Goal: Information Seeking & Learning: Learn about a topic

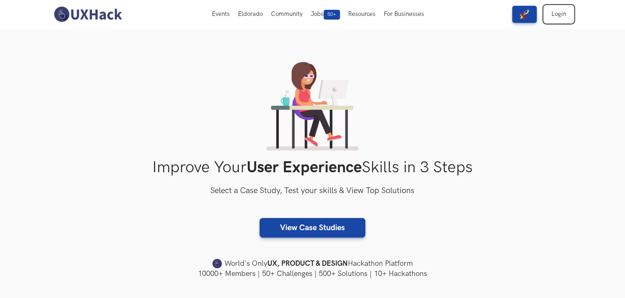
click at [564, 12] on link "Login" at bounding box center [558, 14] width 29 height 17
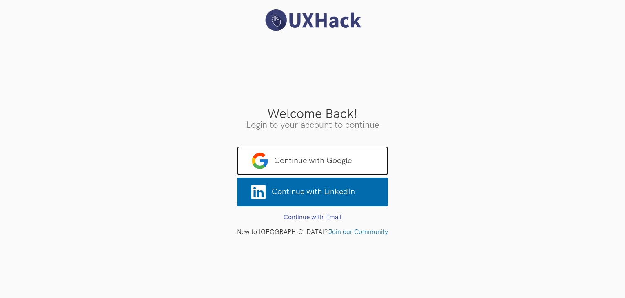
click at [334, 146] on span "Continue with Google" at bounding box center [312, 160] width 151 height 29
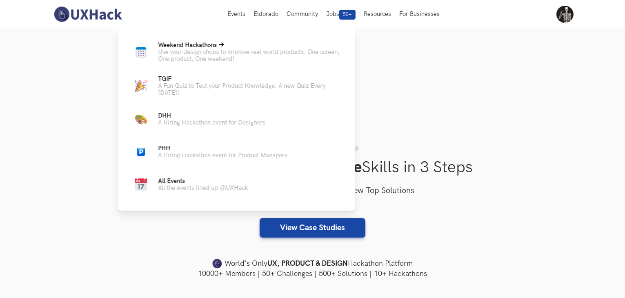
click at [229, 53] on p "Use your design chops to improve real world products. One screen, One product, …" at bounding box center [250, 56] width 184 height 14
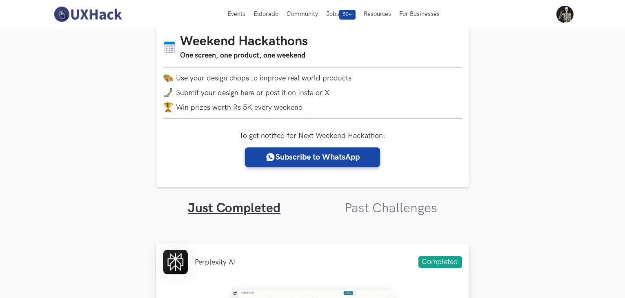
scroll to position [82, 0]
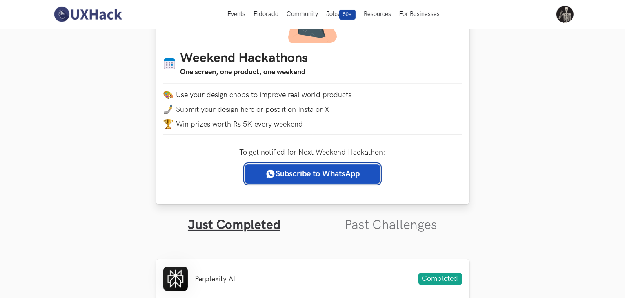
click at [320, 176] on link "Subscribe to WhatsApp" at bounding box center [312, 174] width 135 height 20
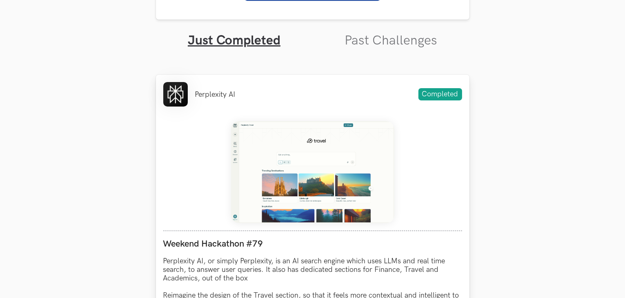
scroll to position [272, 0]
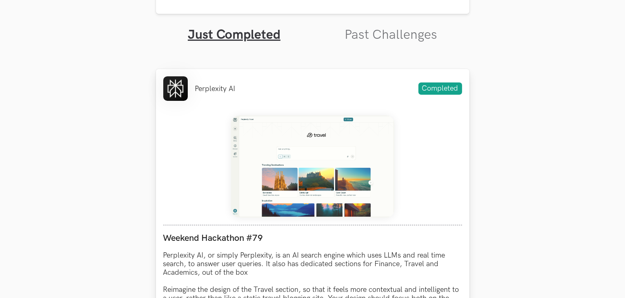
click at [264, 135] on img at bounding box center [312, 166] width 163 height 102
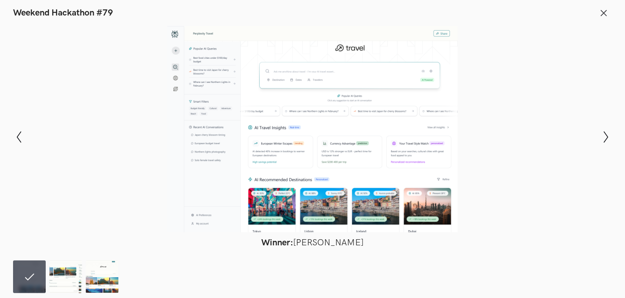
scroll to position [353, 0]
click at [57, 273] on img at bounding box center [65, 276] width 33 height 33
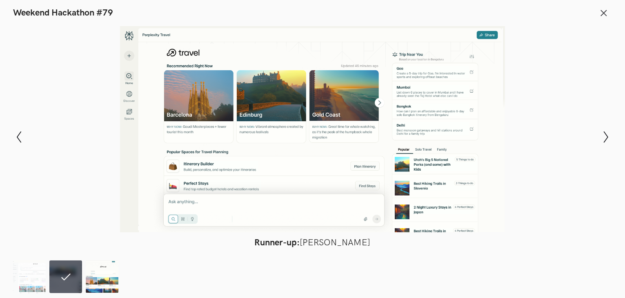
click at [107, 281] on img at bounding box center [102, 276] width 33 height 33
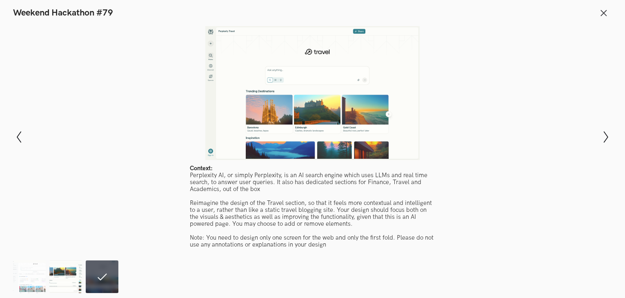
click at [64, 286] on img at bounding box center [65, 276] width 33 height 33
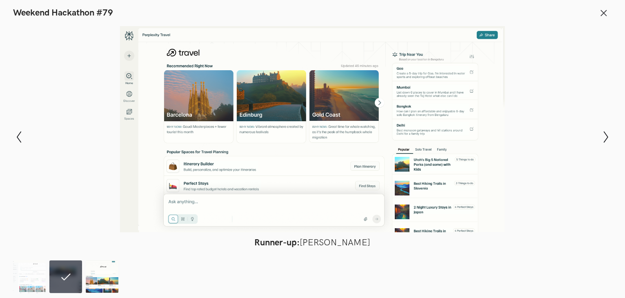
click at [100, 285] on img at bounding box center [102, 276] width 33 height 33
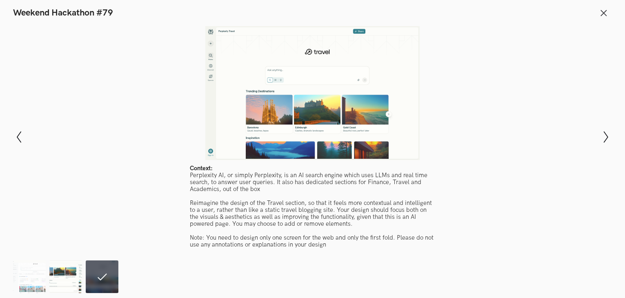
click at [61, 279] on img at bounding box center [65, 276] width 33 height 33
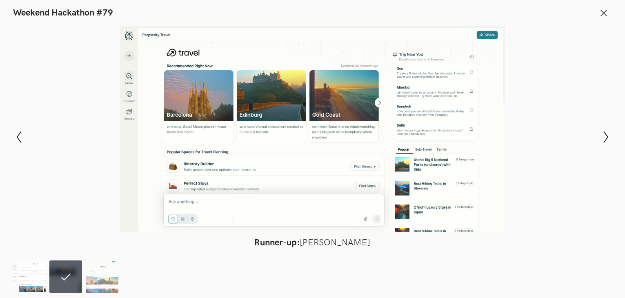
click at [36, 279] on img at bounding box center [29, 276] width 33 height 33
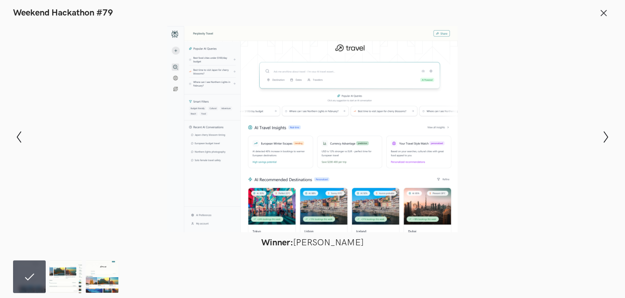
click at [330, 206] on div at bounding box center [312, 129] width 565 height 206
click at [606, 9] on icon at bounding box center [603, 13] width 9 height 9
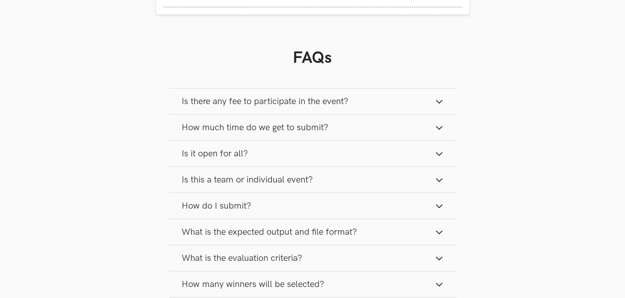
scroll to position [707, 0]
